Goal: Task Accomplishment & Management: Use online tool/utility

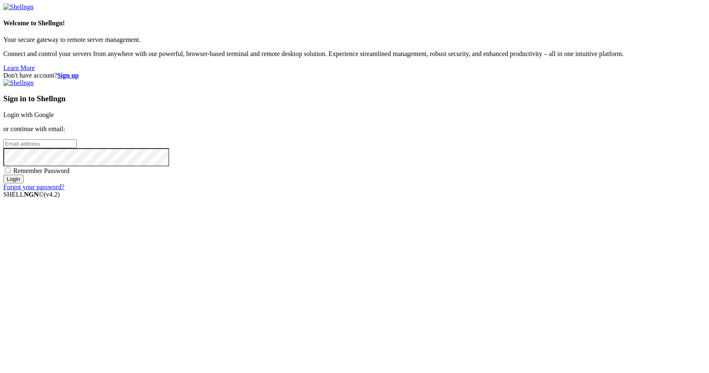
click at [77, 148] on input "email" at bounding box center [39, 143] width 73 height 9
type input "[PERSON_NAME][EMAIL_ADDRESS][DOMAIN_NAME]"
click at [492, 191] on div "Sign in to Shellngn Login with Google or continue with email: [PERSON_NAME][EMA…" at bounding box center [354, 134] width 702 height 111
click at [24, 183] on input "Login" at bounding box center [13, 178] width 20 height 9
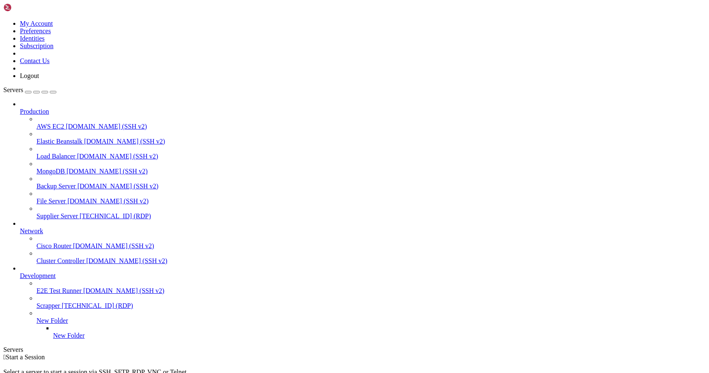
click at [71, 212] on span "Supplier Server" at bounding box center [56, 215] width 41 height 7
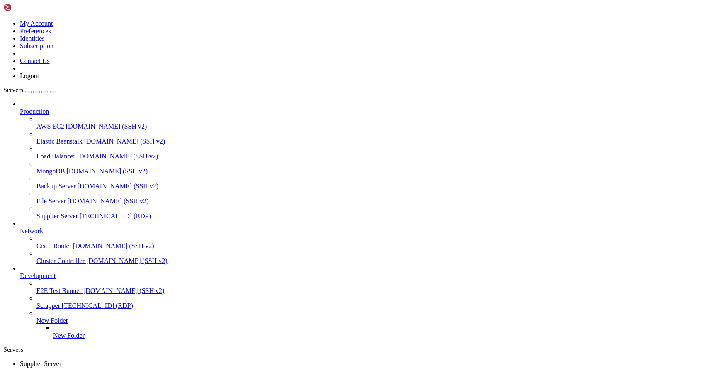
drag, startPoint x: 215, startPoint y: 659, endPoint x: 166, endPoint y: 660, distance: 48.5
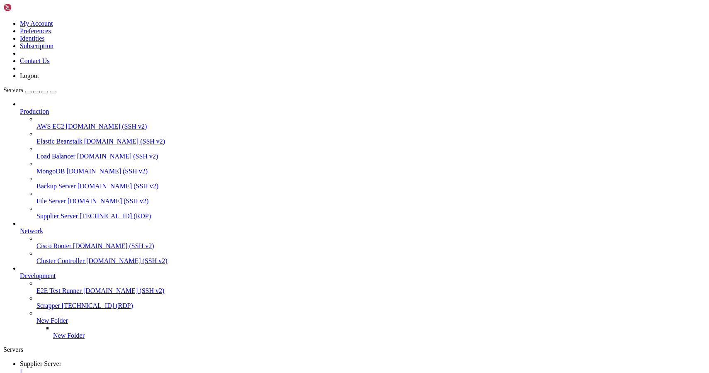
click at [166, 367] on div "" at bounding box center [362, 370] width 685 height 7
